Goal: Information Seeking & Learning: Learn about a topic

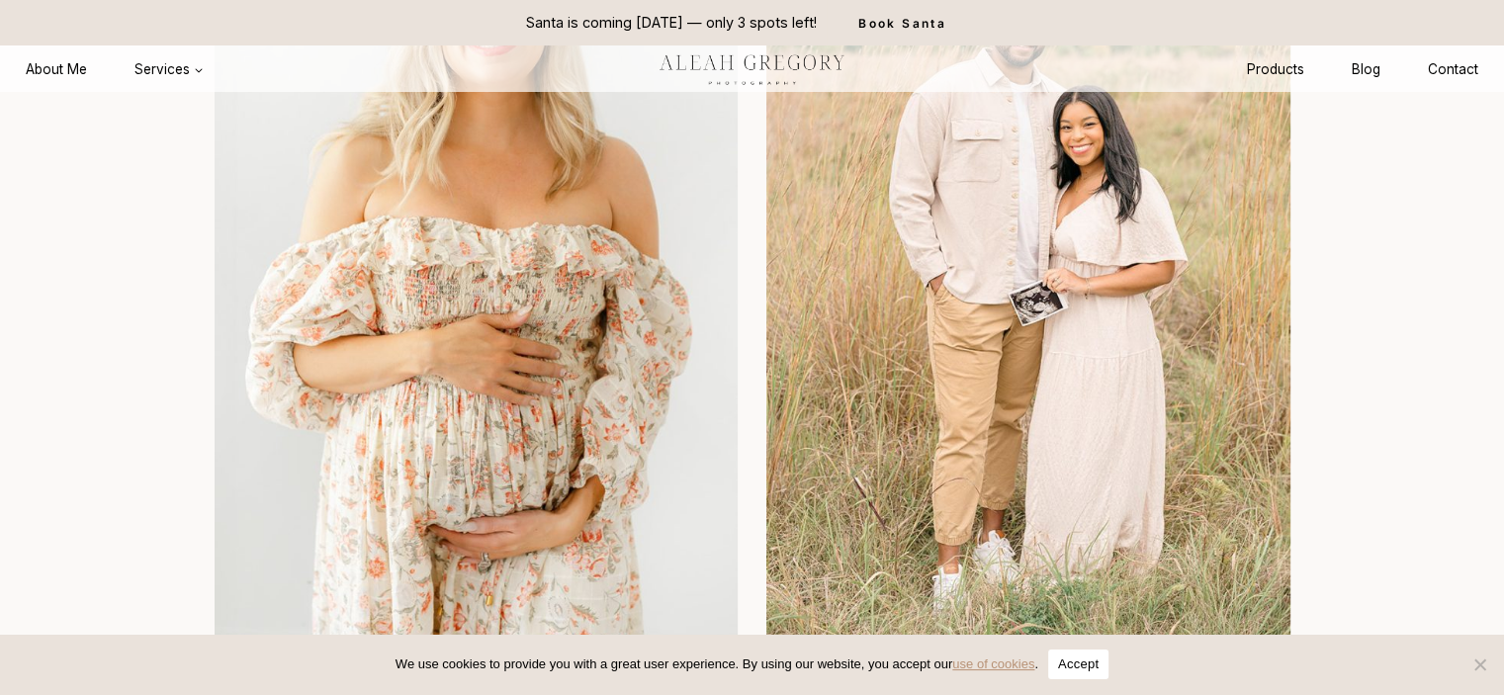
scroll to position [2274, 0]
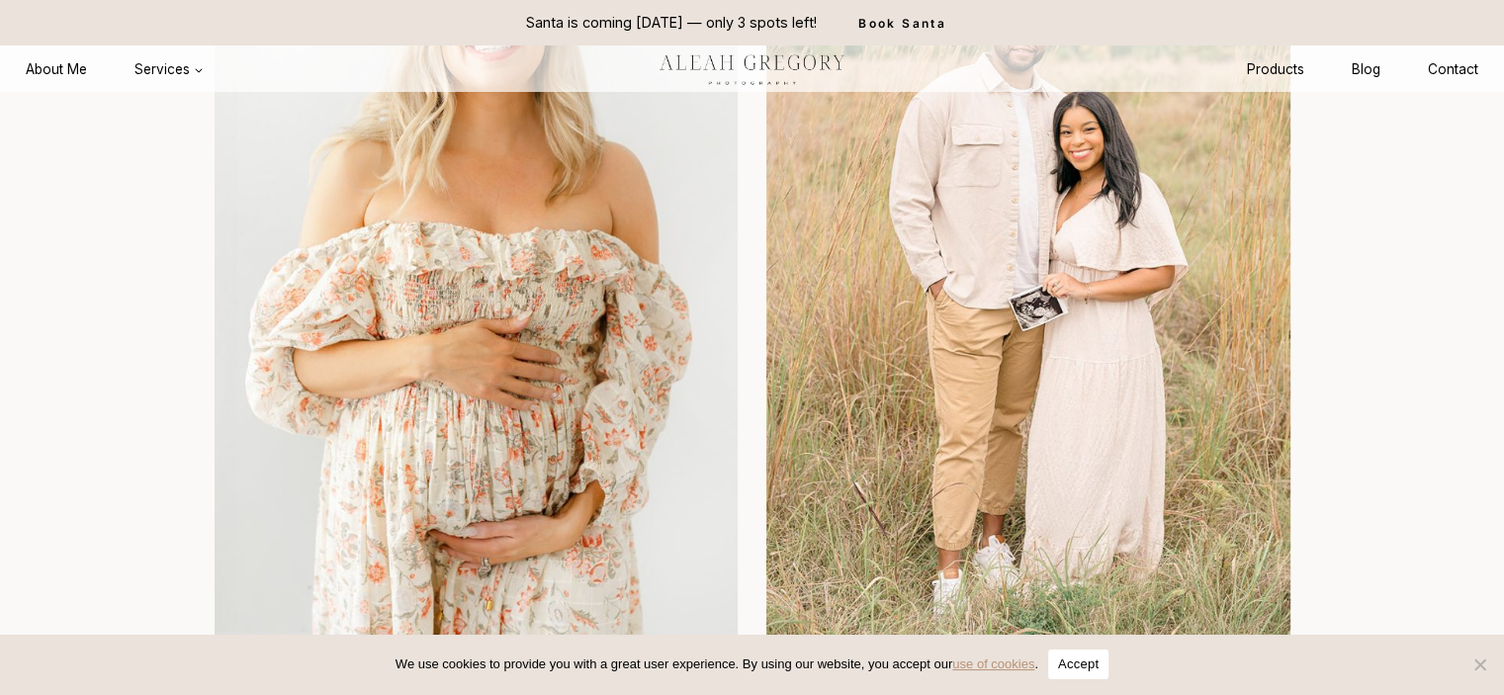
click at [471, 470] on img at bounding box center [477, 257] width 524 height 785
click at [546, 442] on img at bounding box center [477, 257] width 524 height 785
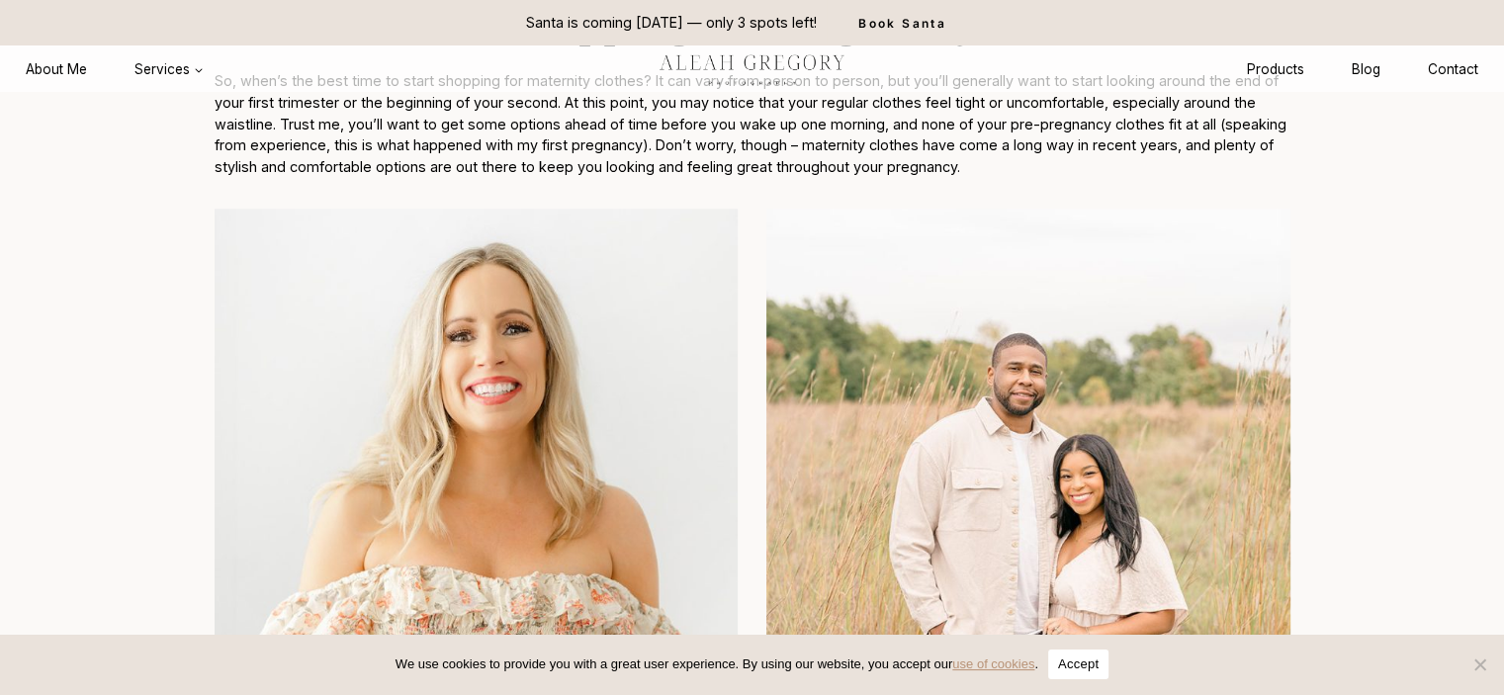
scroll to position [1879, 0]
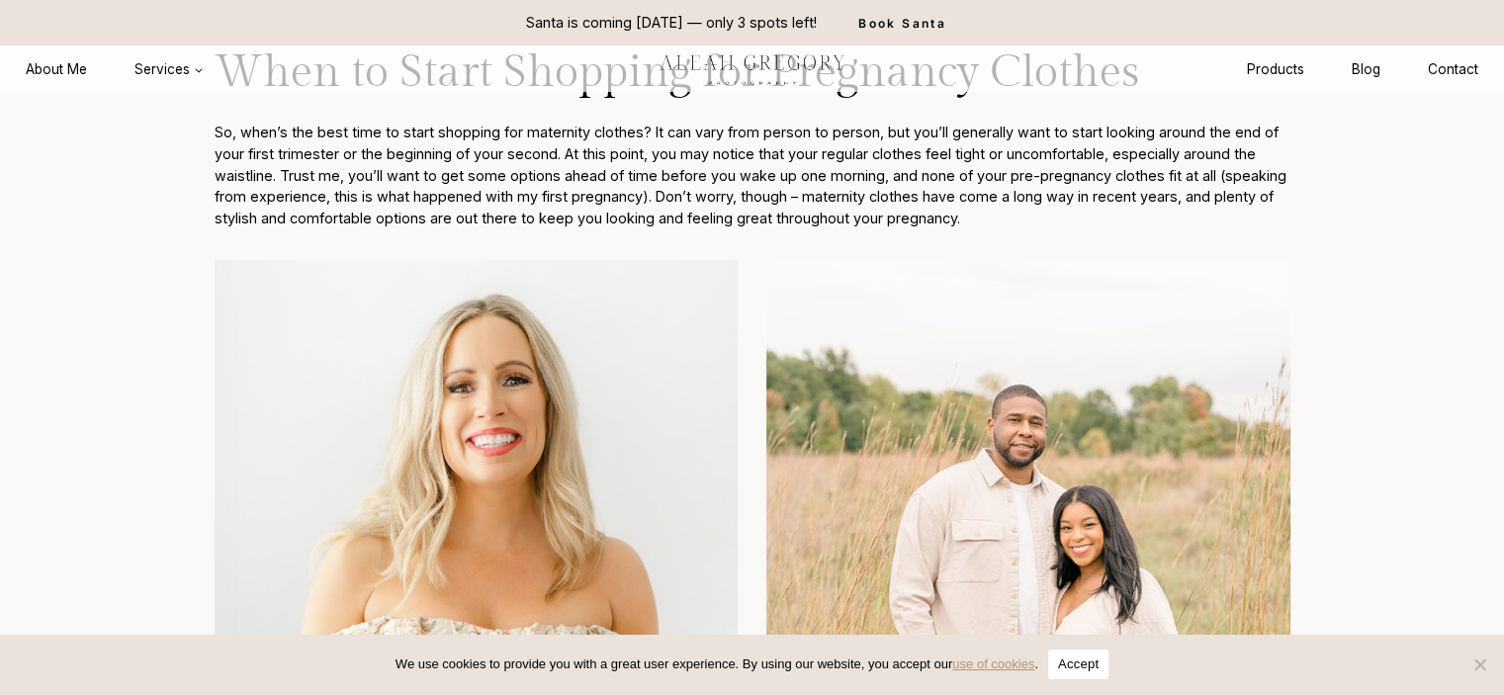
click at [503, 427] on img at bounding box center [477, 652] width 524 height 785
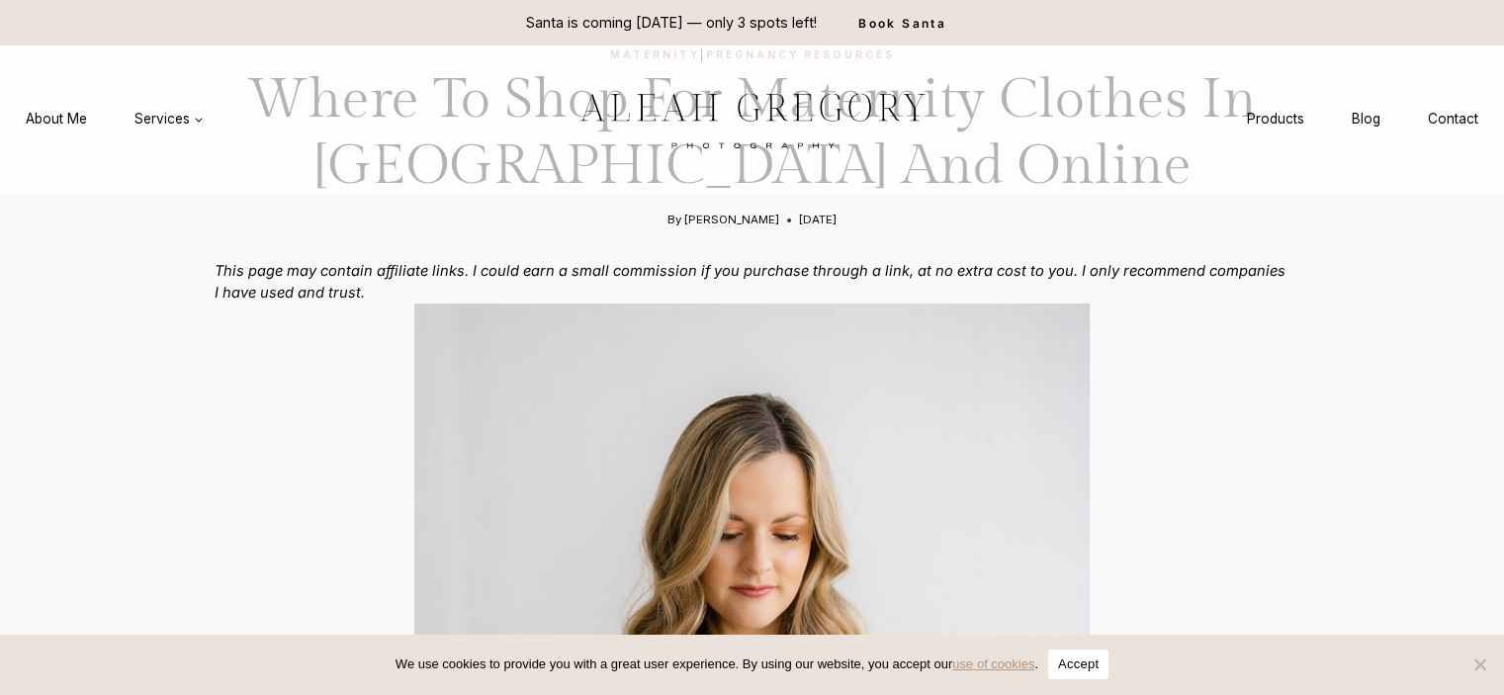
scroll to position [0, 0]
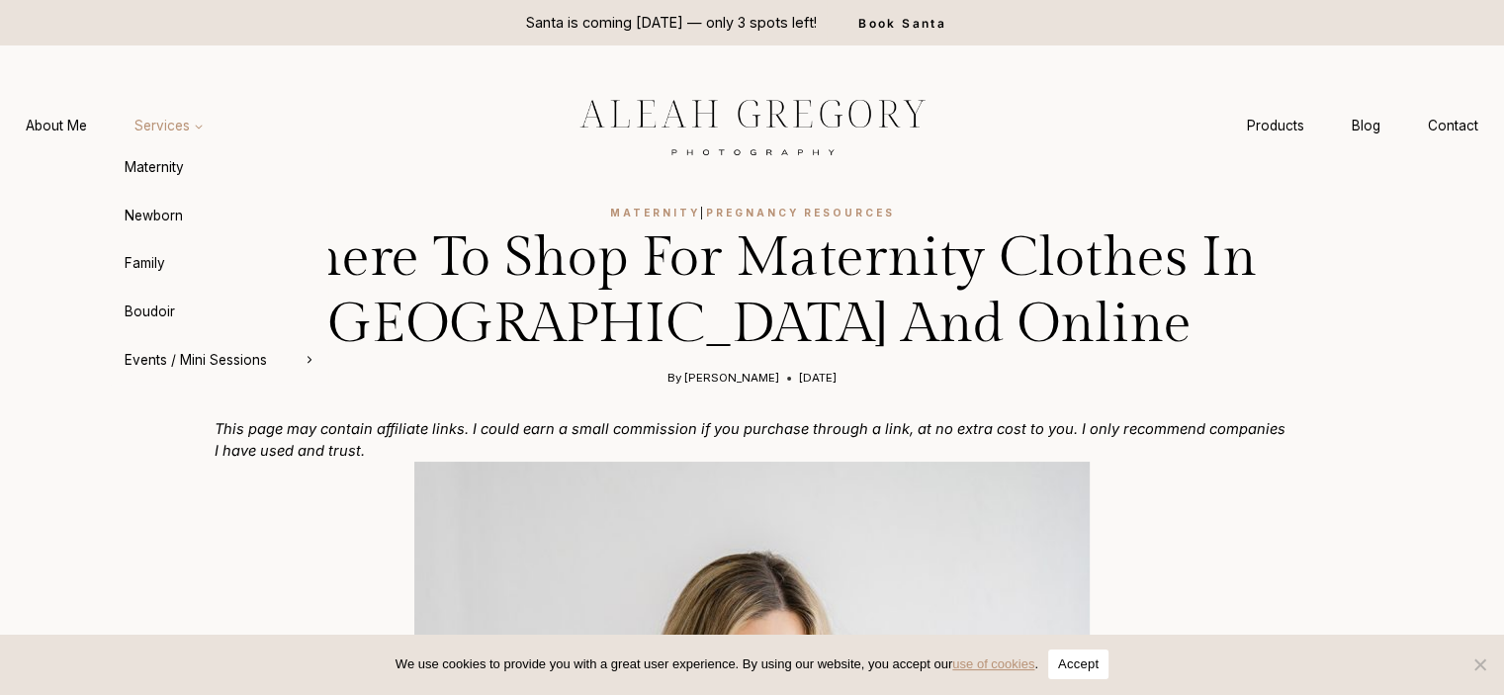
drag, startPoint x: 84, startPoint y: 131, endPoint x: 157, endPoint y: 127, distance: 73.3
click at [157, 127] on ul "About Me Services Expand Maternity Newborn Family Boudoir Events / Mini Session…" at bounding box center [114, 126] width 225 height 37
click at [166, 169] on link "Maternity" at bounding box center [220, 167] width 218 height 47
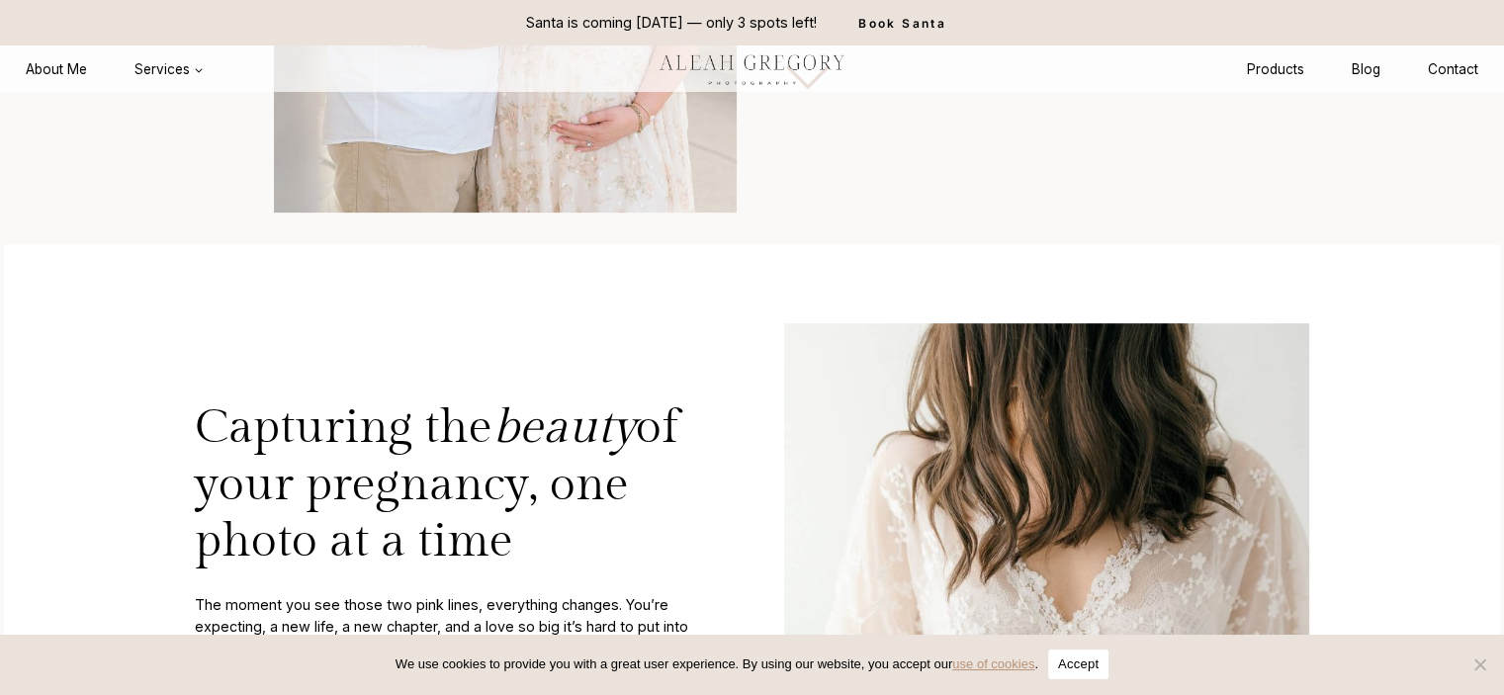
scroll to position [395, 0]
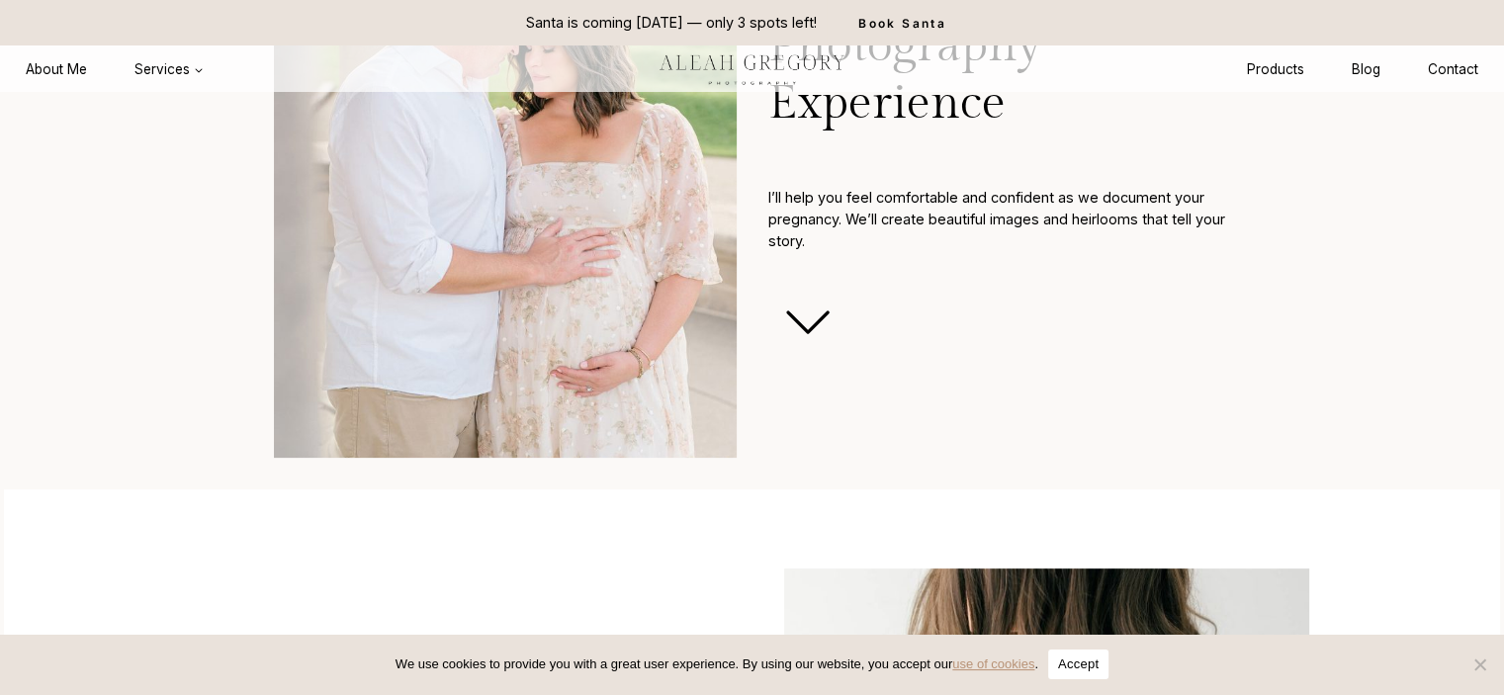
click at [802, 319] on icon at bounding box center [807, 322] width 79 height 79
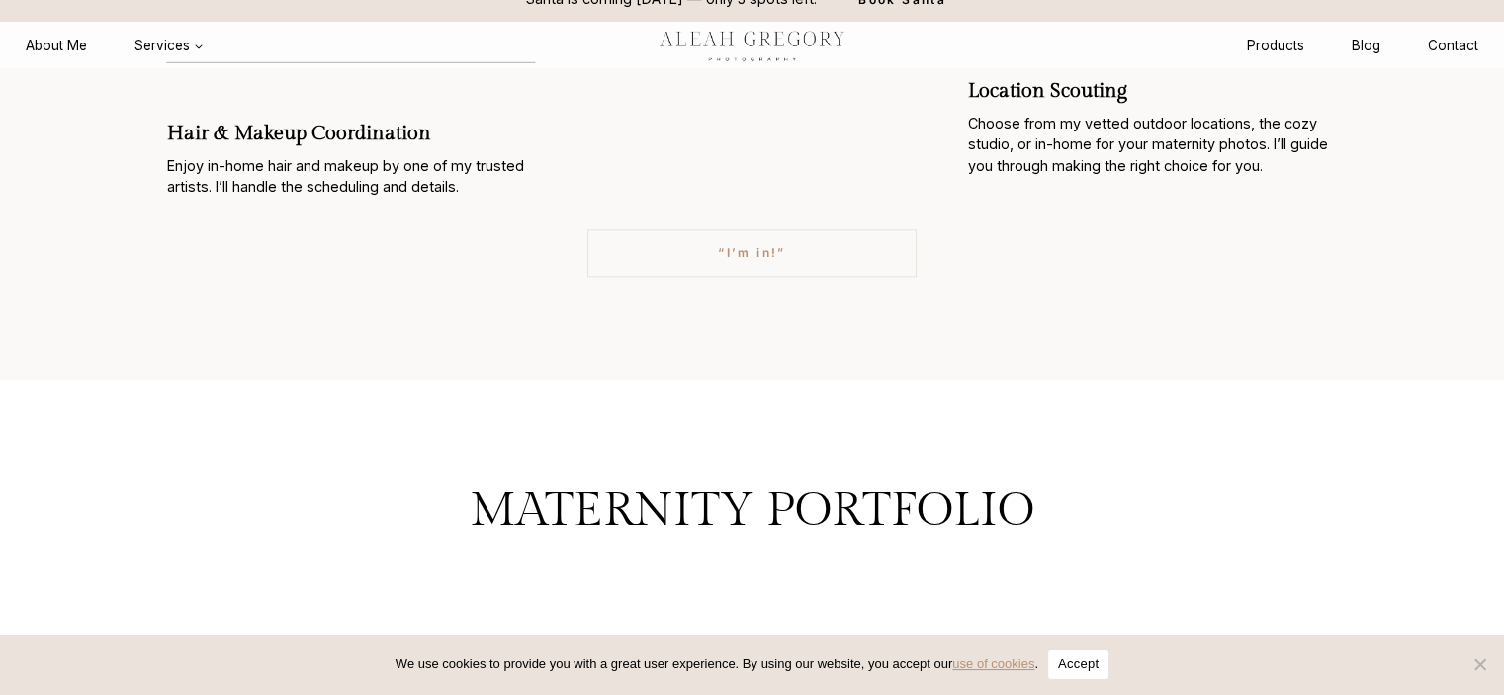
scroll to position [1980, 0]
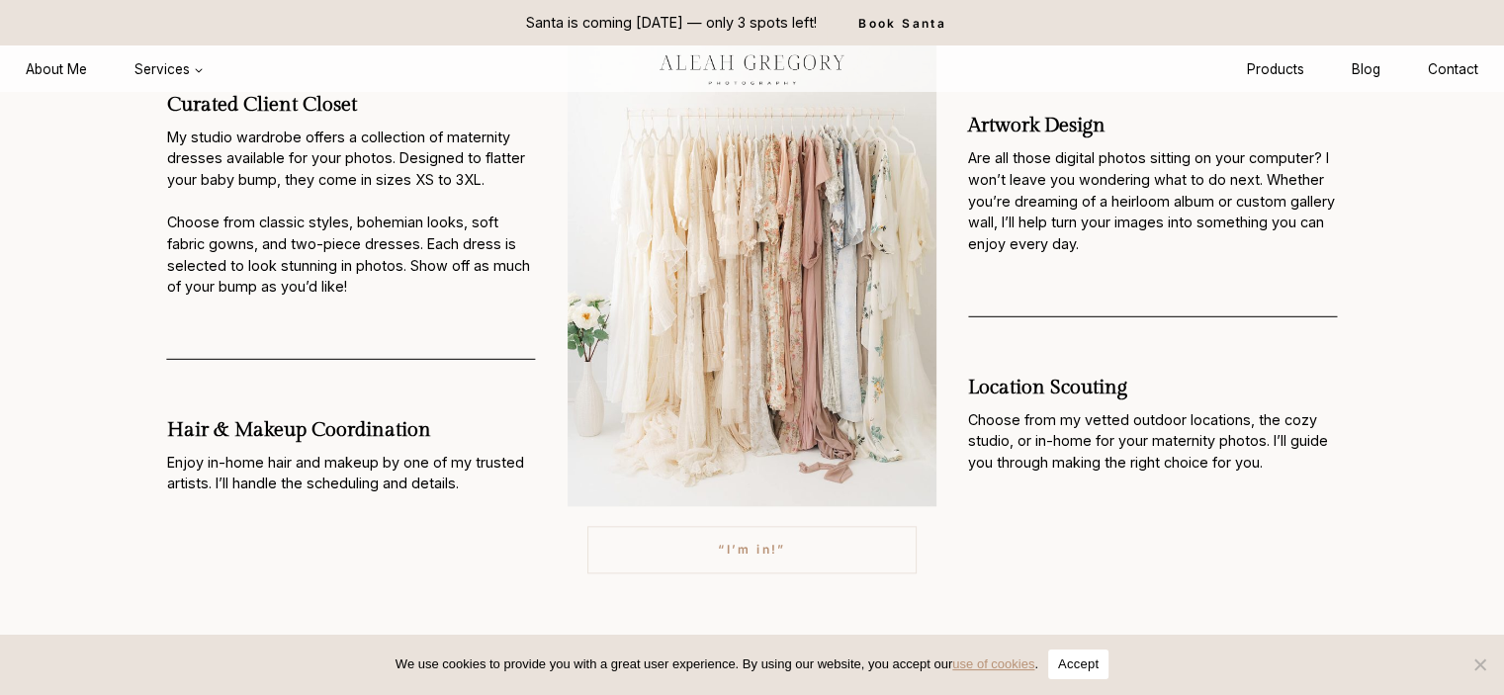
click at [751, 344] on img at bounding box center [752, 260] width 369 height 492
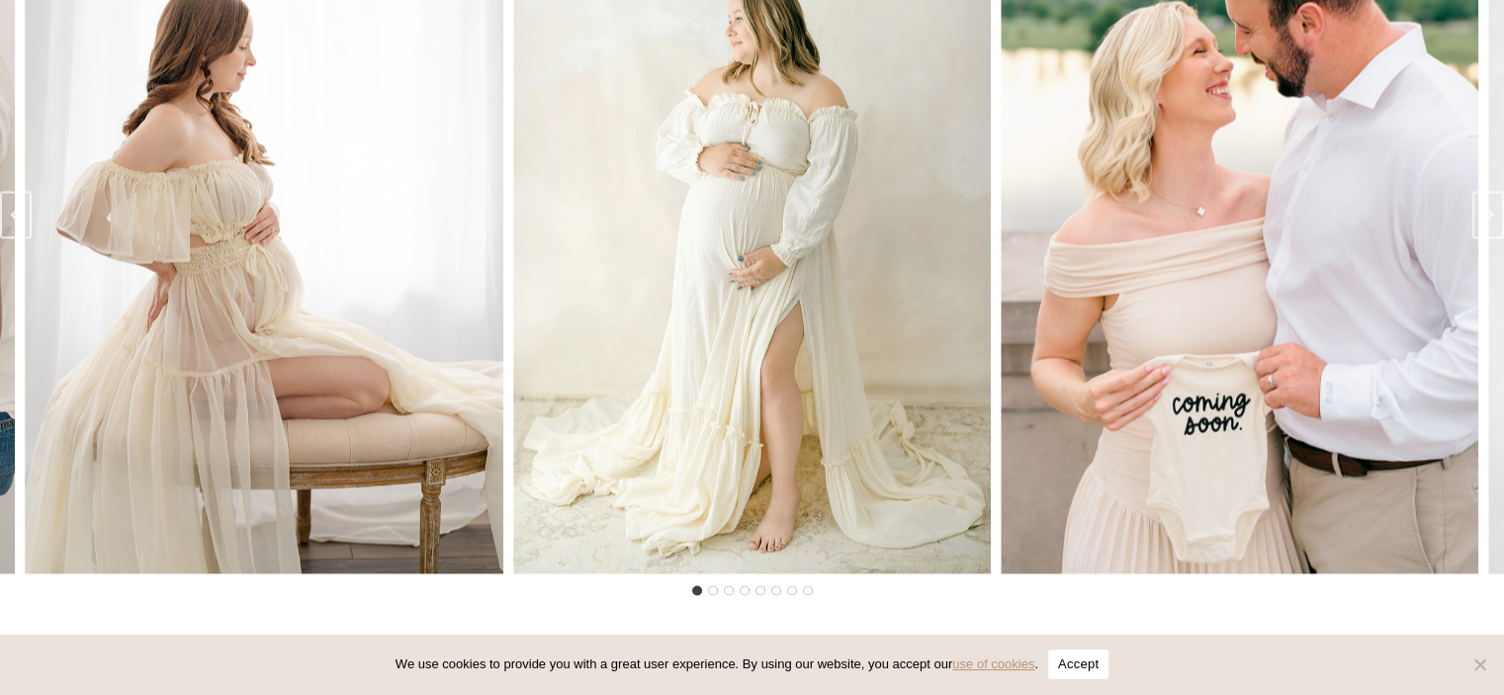
scroll to position [3068, 0]
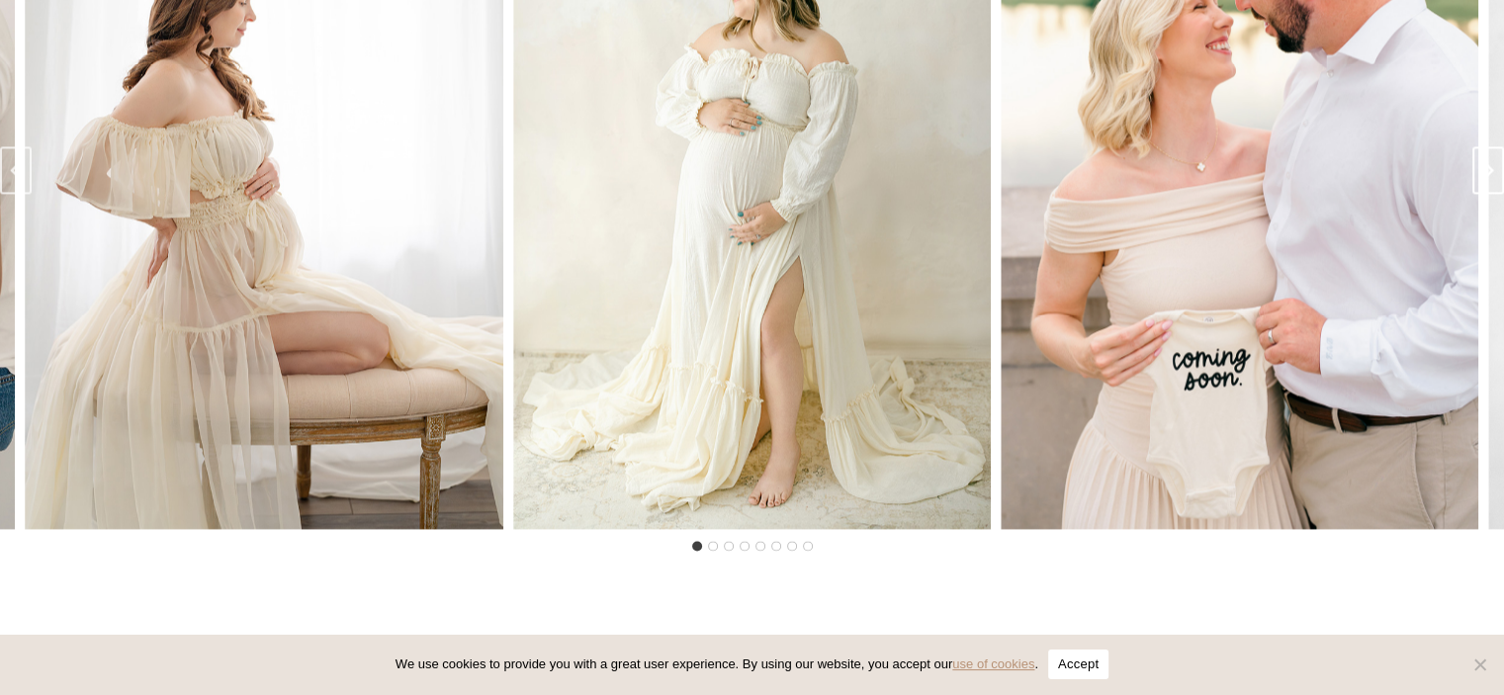
click at [1486, 178] on icon "Next slide" at bounding box center [1488, 170] width 16 height 16
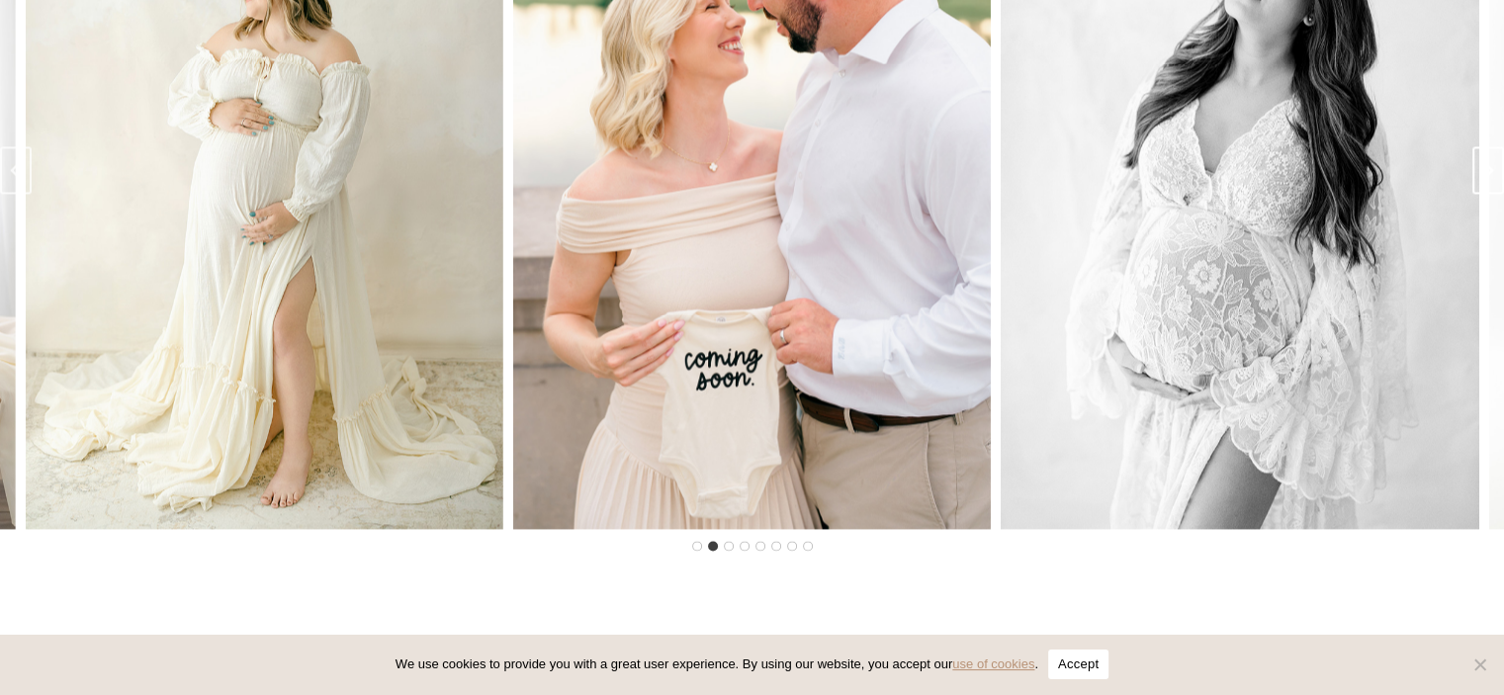
click at [1486, 178] on icon "Next slide" at bounding box center [1488, 170] width 16 height 16
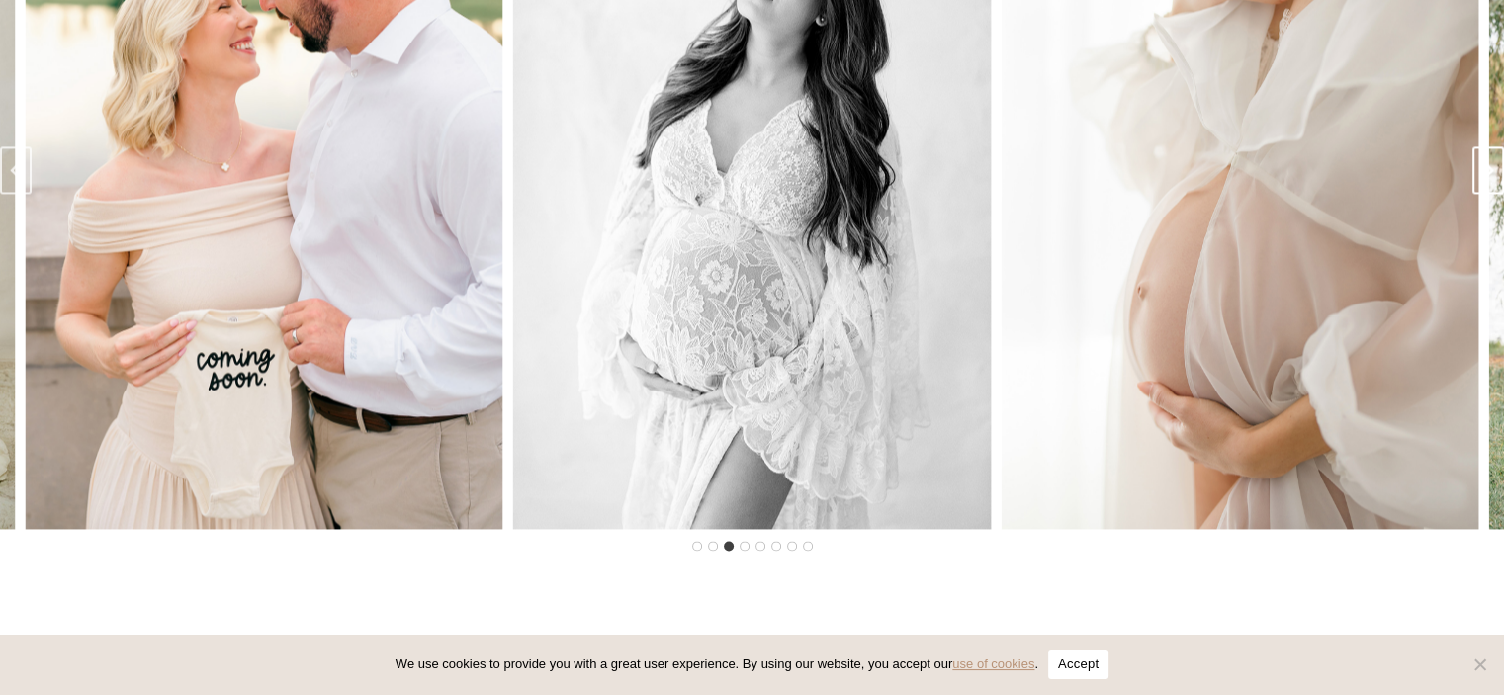
click at [1486, 178] on icon "Next slide" at bounding box center [1488, 170] width 16 height 16
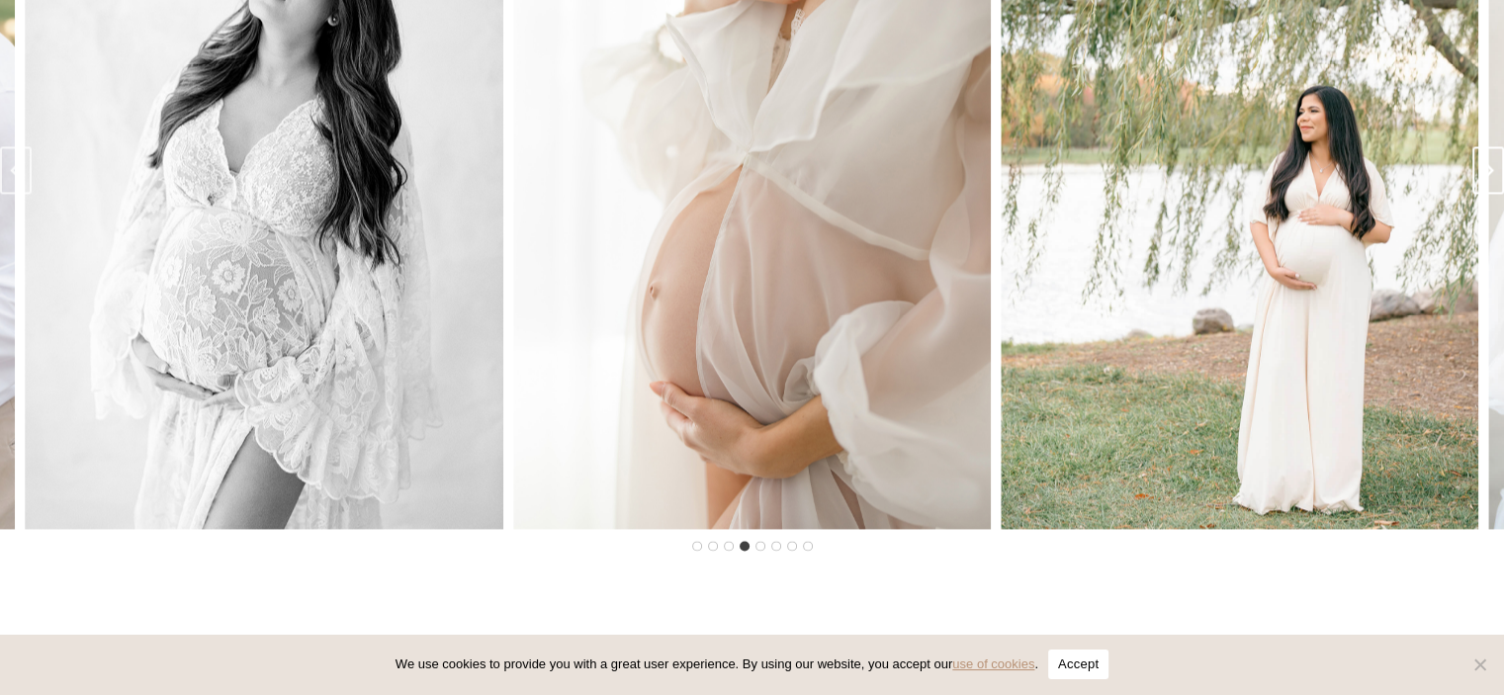
click at [1486, 178] on icon "Next slide" at bounding box center [1488, 170] width 16 height 16
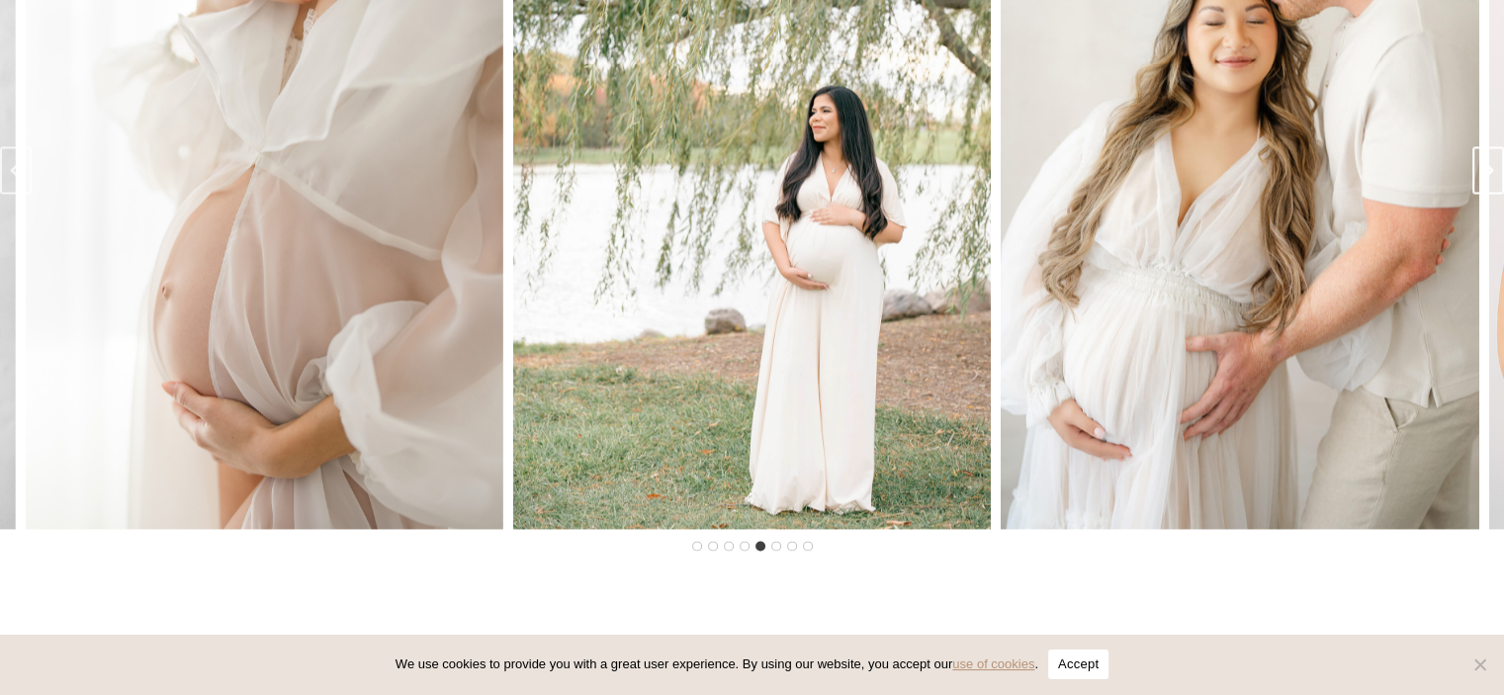
click at [1486, 178] on icon "Next slide" at bounding box center [1488, 170] width 16 height 16
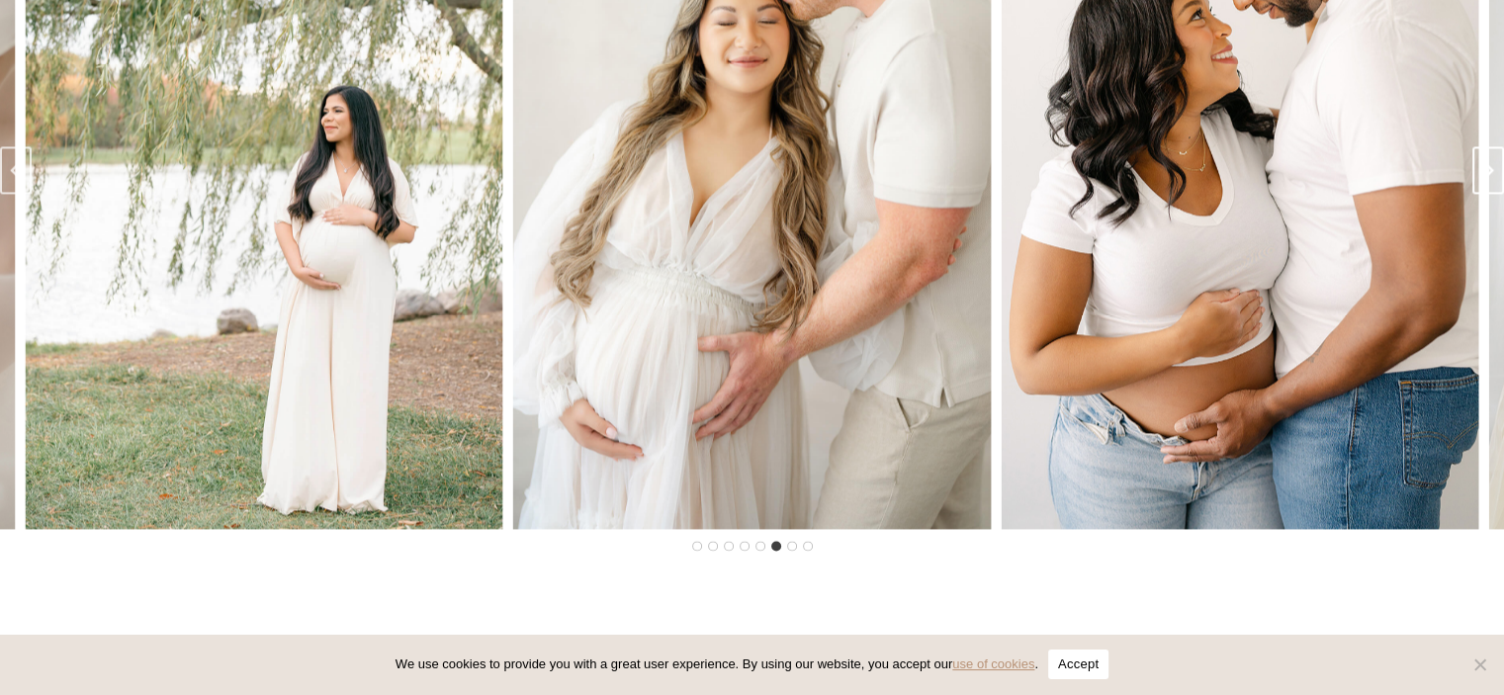
click at [1486, 178] on icon "Next slide" at bounding box center [1488, 170] width 16 height 16
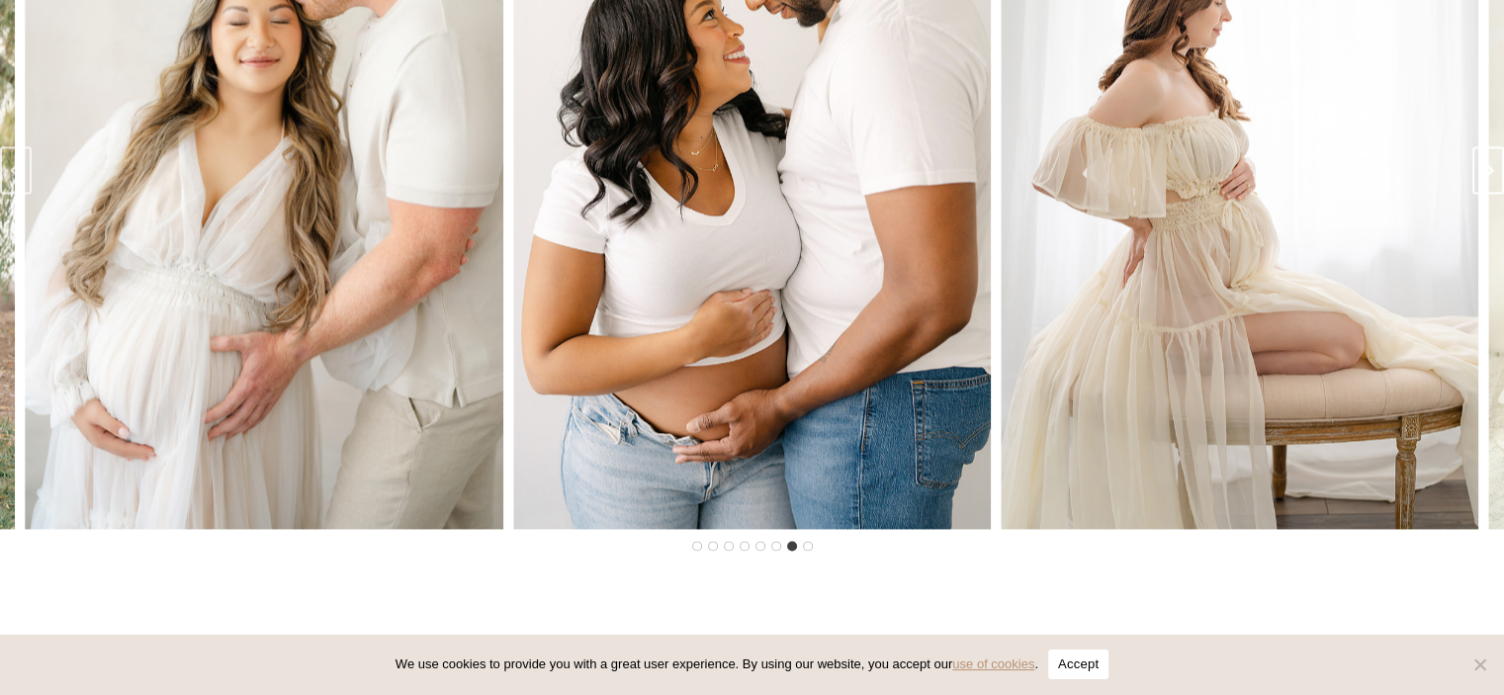
click at [1486, 178] on icon "Next slide" at bounding box center [1488, 170] width 16 height 16
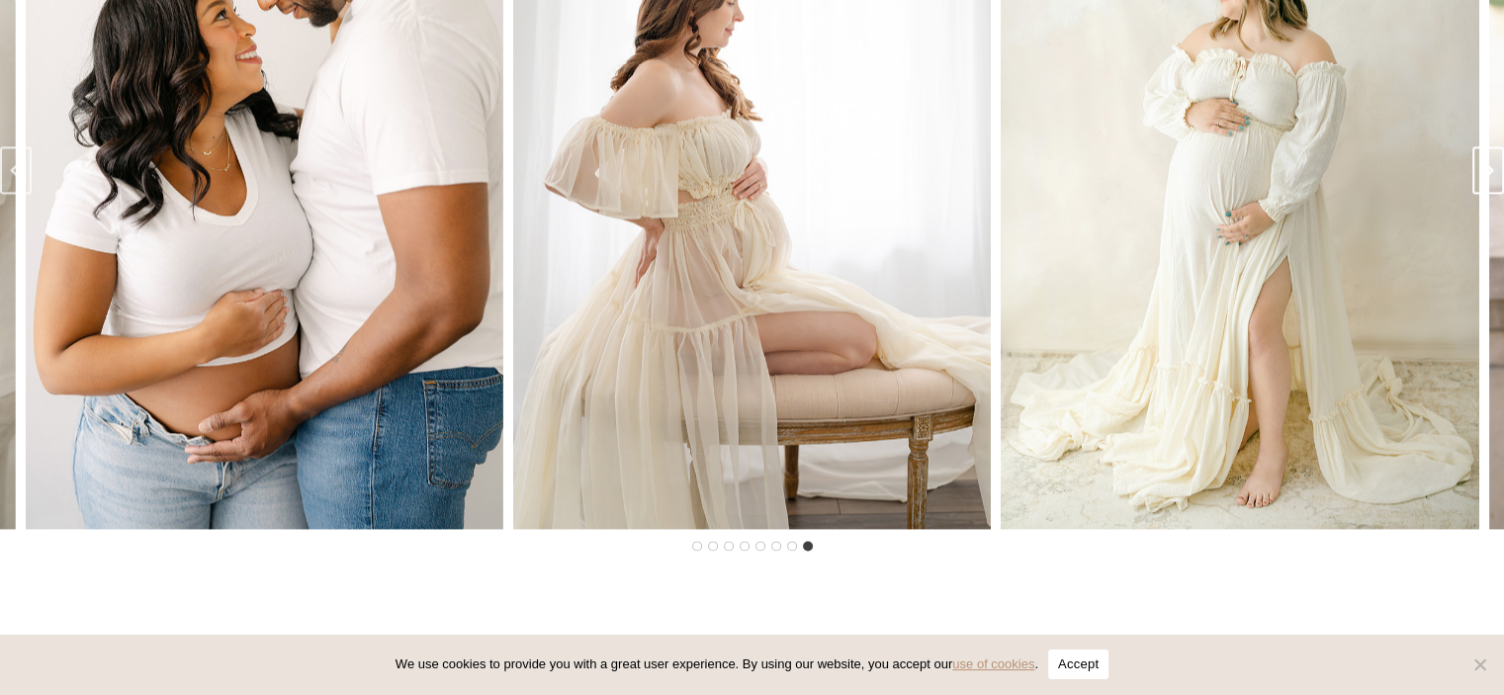
click at [1486, 178] on icon "Go to first slide" at bounding box center [1488, 170] width 16 height 16
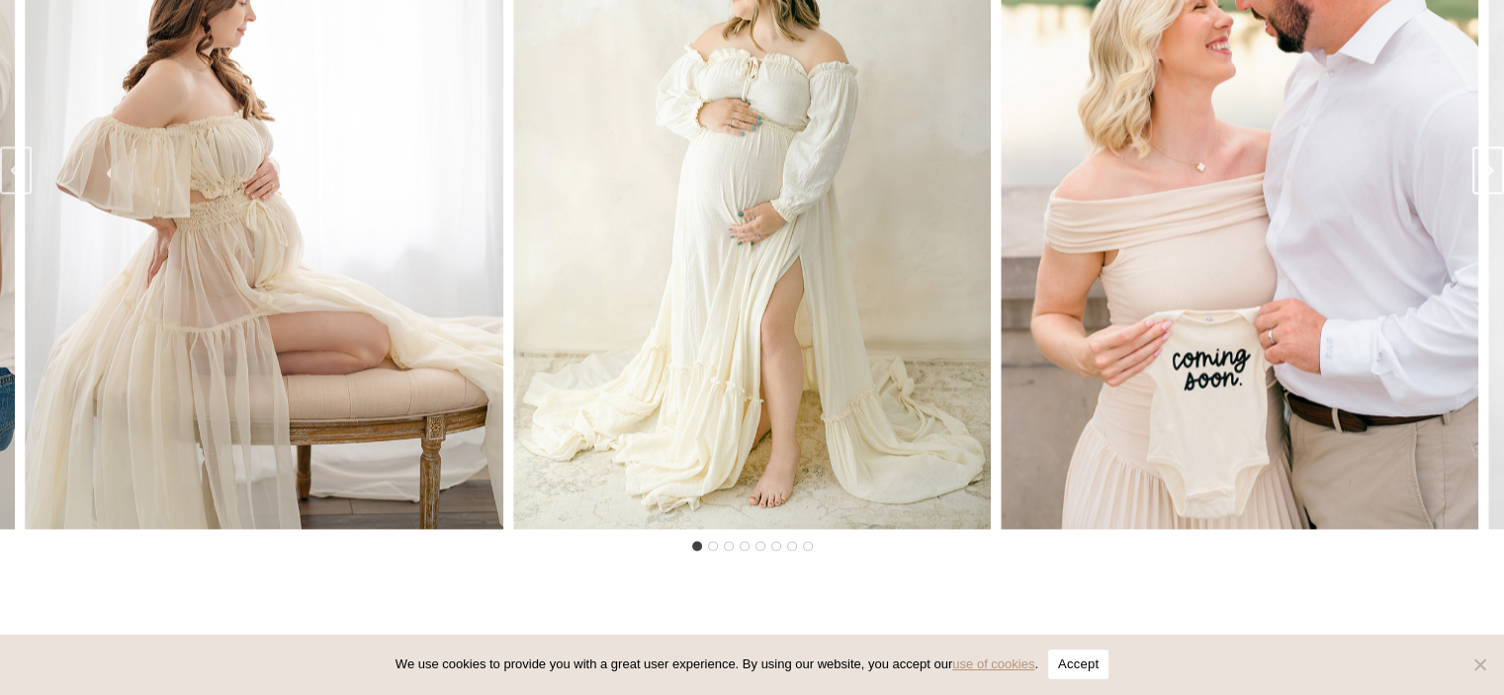
click at [1486, 178] on icon "Next slide" at bounding box center [1488, 170] width 16 height 16
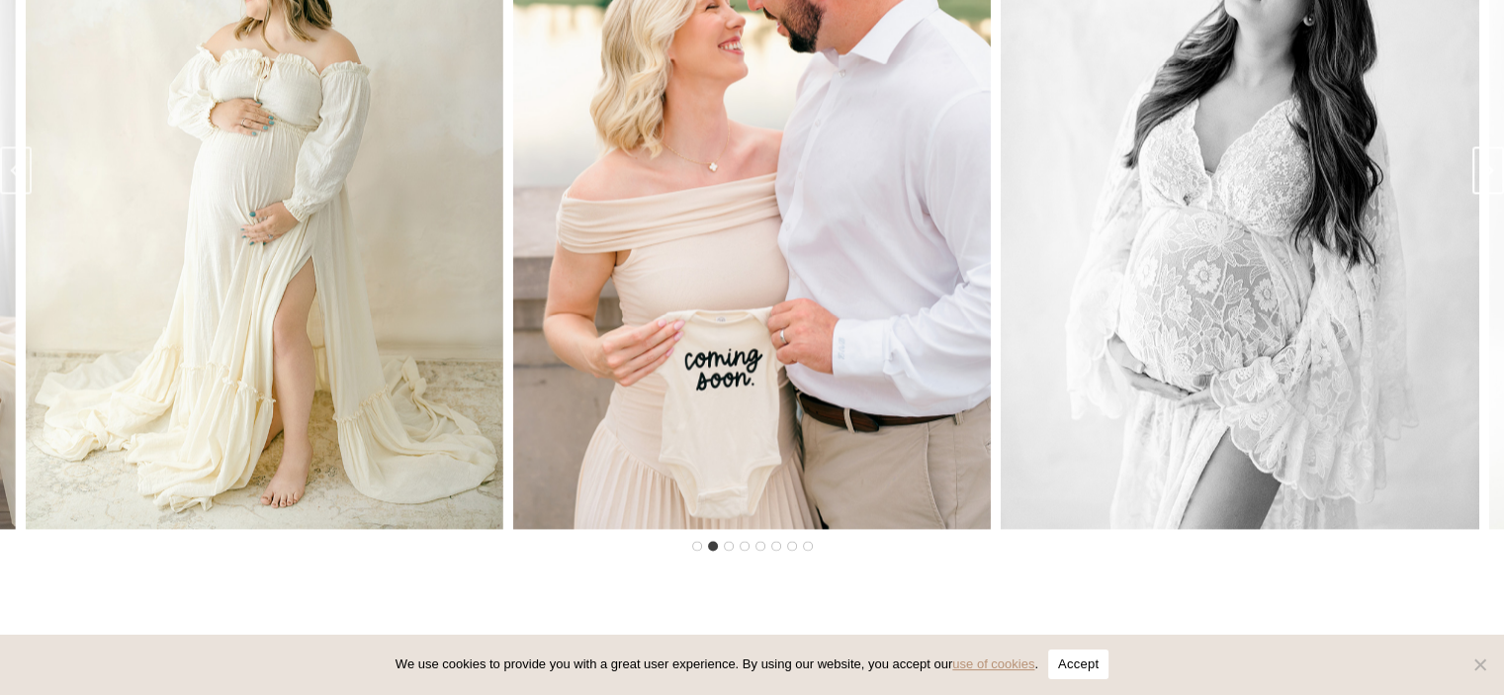
click at [1486, 178] on icon "Next slide" at bounding box center [1488, 170] width 16 height 16
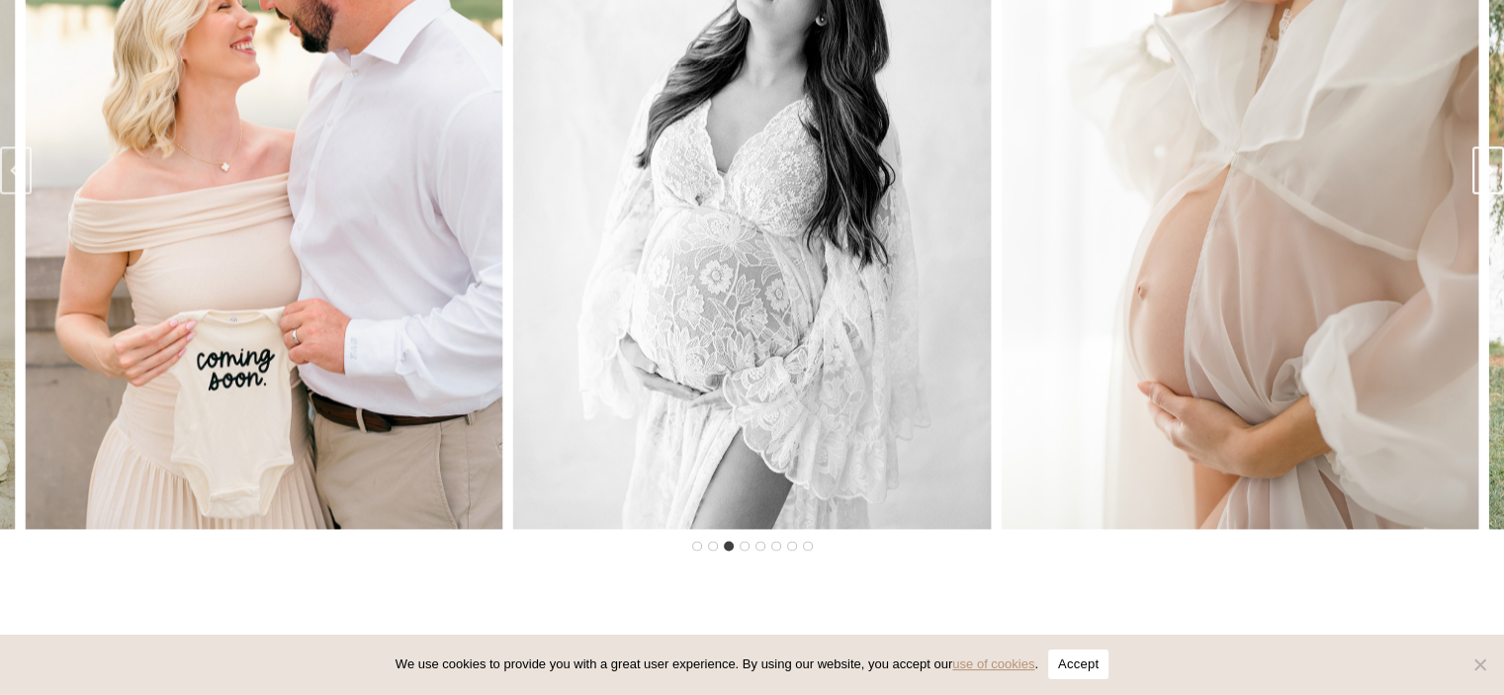
click at [1486, 178] on icon "Next slide" at bounding box center [1488, 170] width 16 height 16
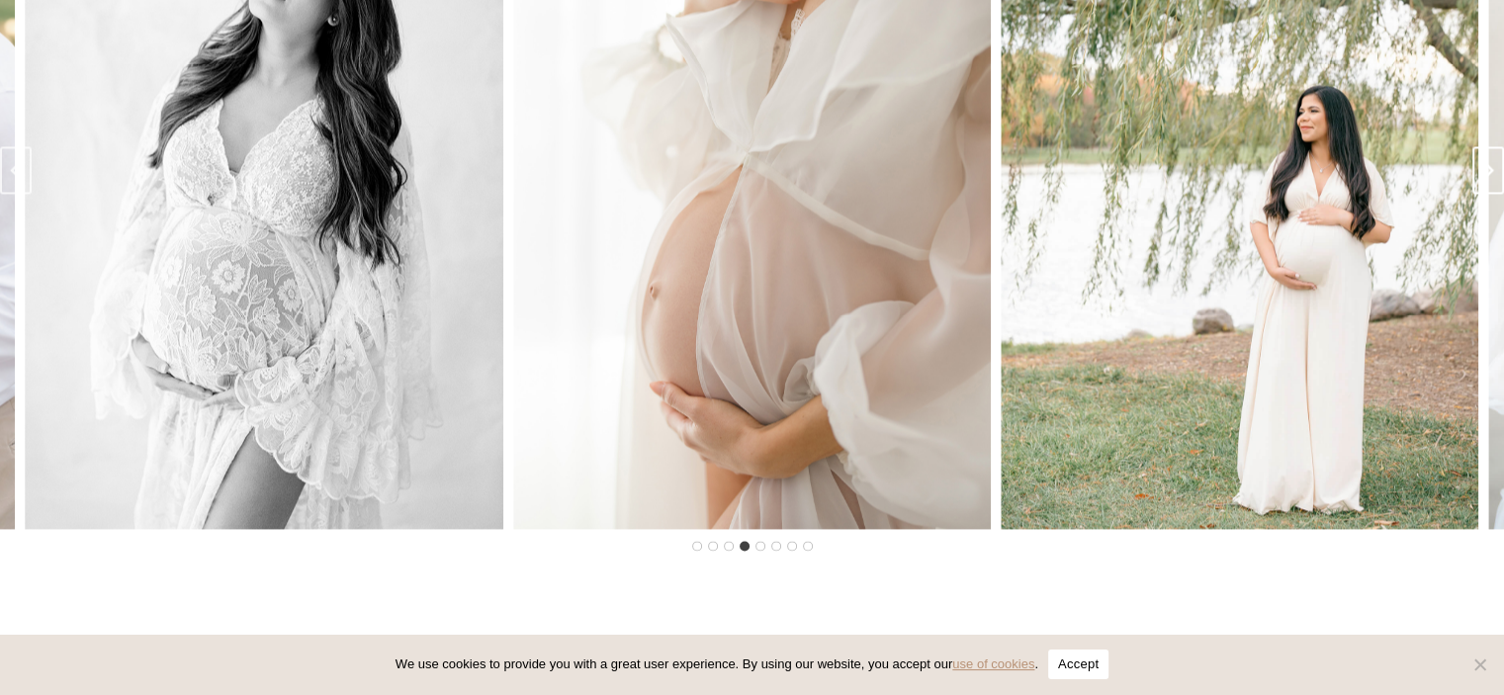
click at [1486, 178] on icon "Next slide" at bounding box center [1488, 170] width 16 height 16
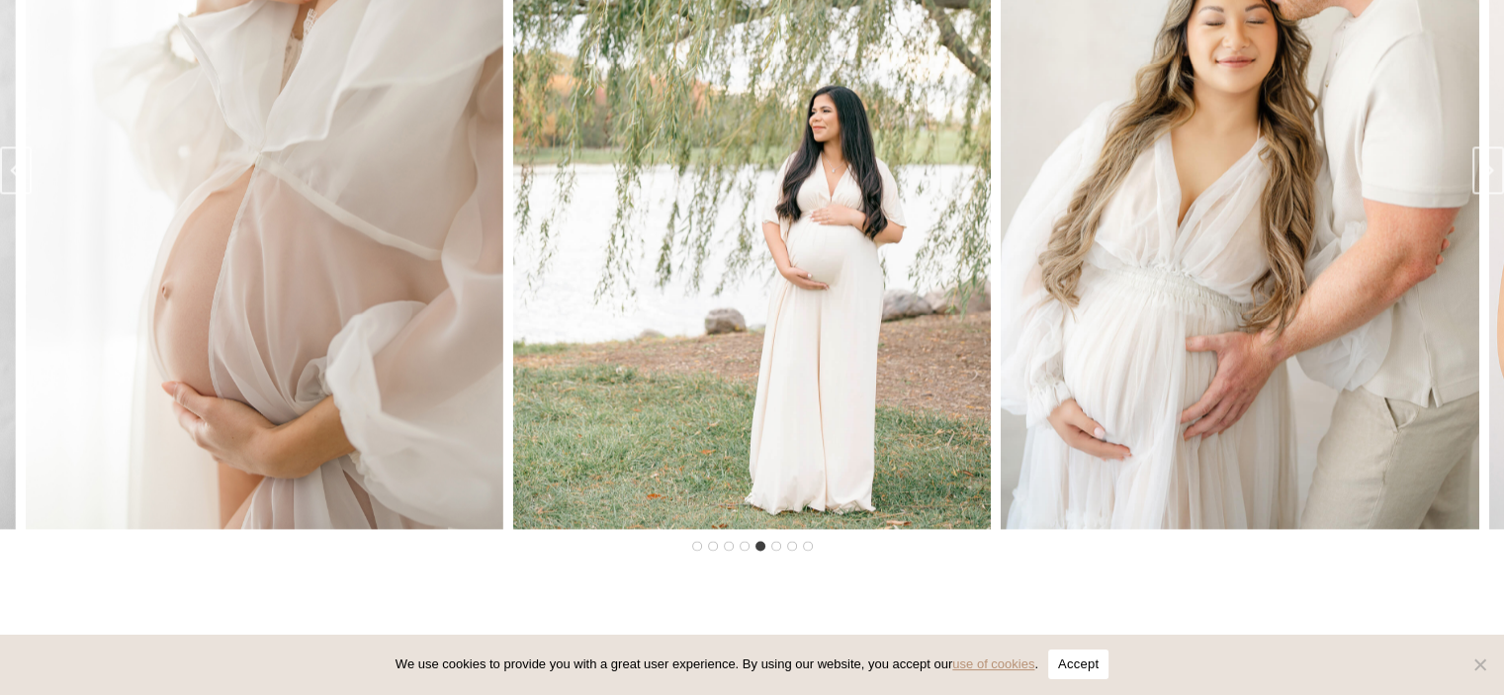
click at [1210, 249] on img "6 of 8" at bounding box center [1240, 170] width 478 height 717
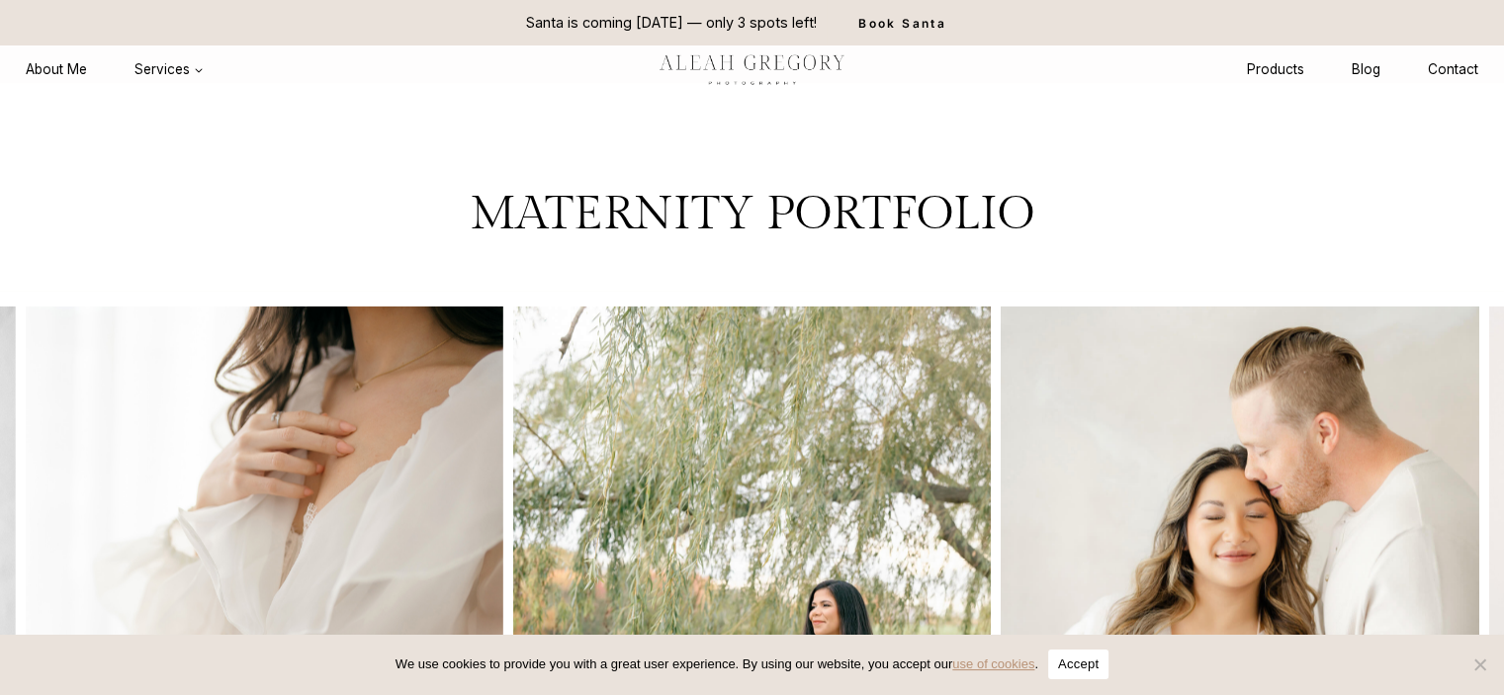
scroll to position [1980, 0]
